Goal: Task Accomplishment & Management: Manage account settings

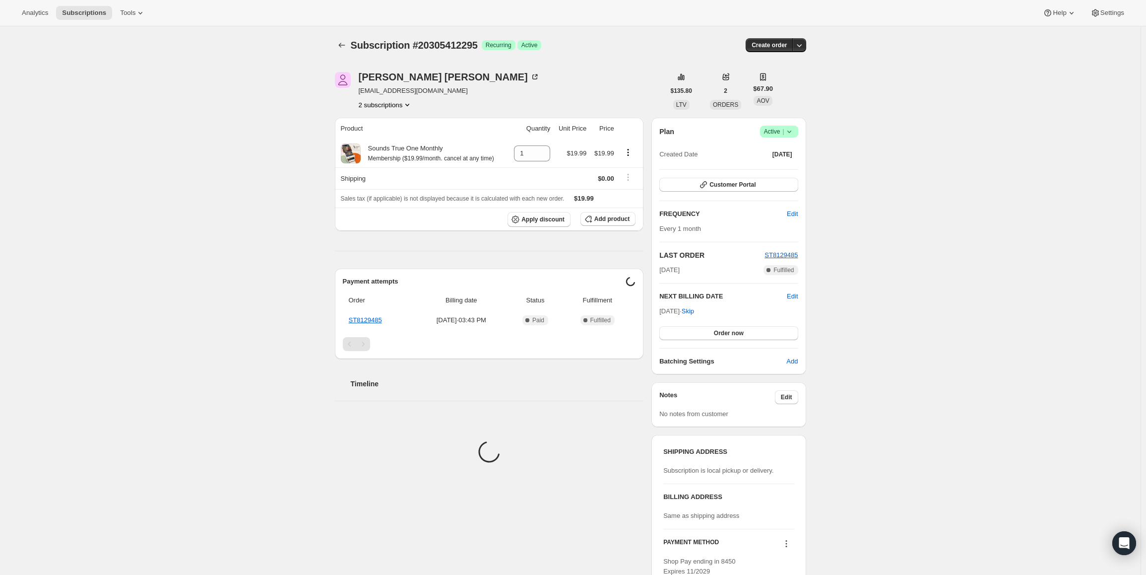
click at [774, 131] on span "Active |" at bounding box center [779, 132] width 30 height 10
drag, startPoint x: 663, startPoint y: 312, endPoint x: 697, endPoint y: 314, distance: 34.8
click at [694, 312] on span "[DATE] · Skip" at bounding box center [677, 310] width 35 height 7
copy span "[DATE]"
click at [787, 125] on div "Plan Success Active | Created Date [DATE] Customer Portal FREQUENCY Edit Every …" at bounding box center [729, 246] width 154 height 257
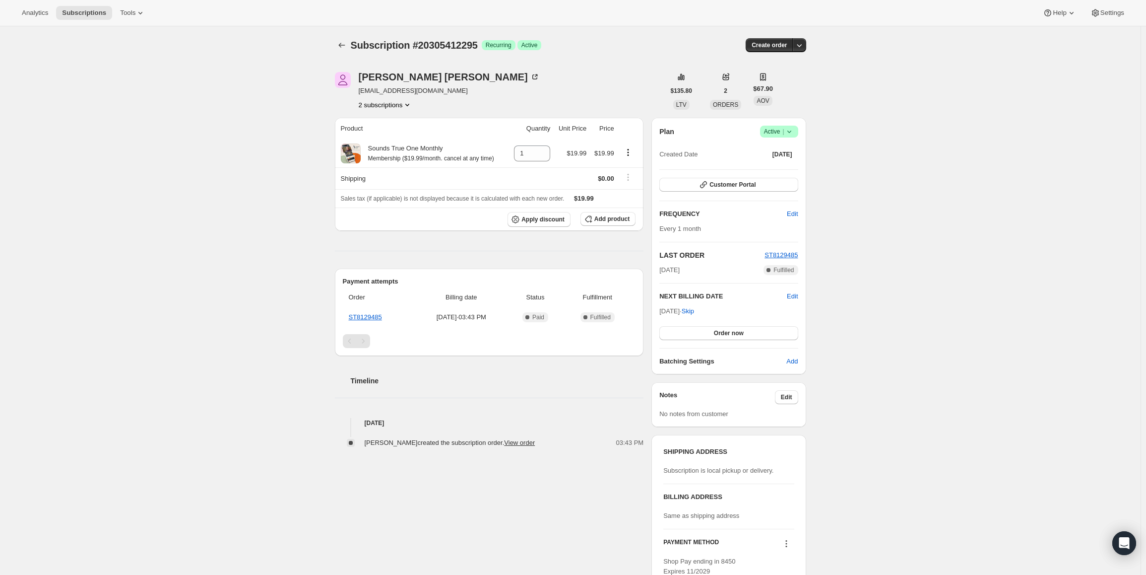
click at [784, 134] on span "|" at bounding box center [783, 132] width 1 height 8
click at [783, 146] on span "Pause subscription" at bounding box center [782, 151] width 56 height 10
